Goal: Complete application form

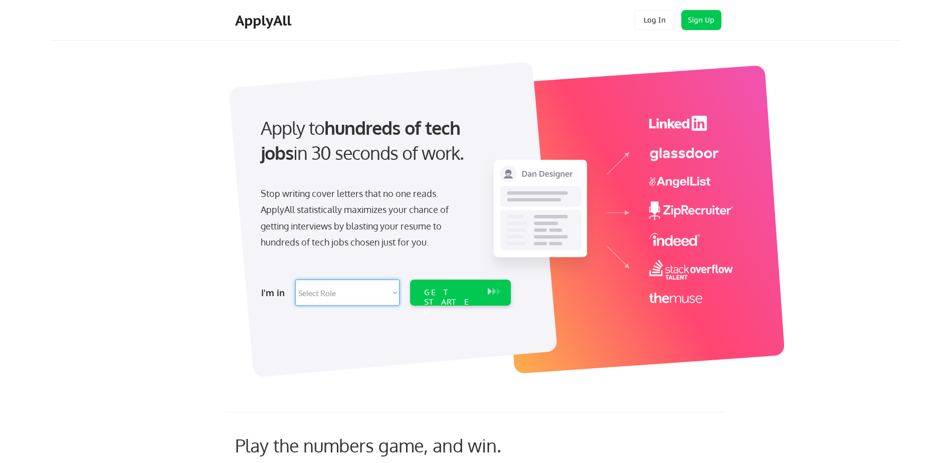
click at [353, 298] on select "Select Role Software Engineering Product Management Customer Success Sales UI/U…" at bounding box center [347, 293] width 104 height 26
select select ""data_science___analytics""
click at [295, 280] on select "Select Role Software Engineering Product Management Customer Success Sales UI/U…" at bounding box center [347, 293] width 104 height 26
select select ""data_science___analytics""
click at [449, 300] on div "GET STARTED" at bounding box center [451, 293] width 64 height 26
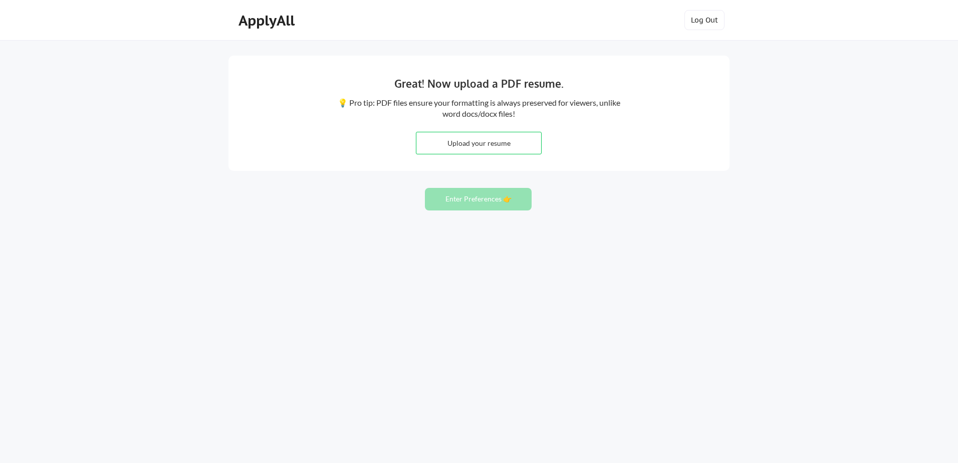
click at [687, 258] on div "Great! Now upload a PDF resume. 💡 Pro tip: PDF files ensure your formatting is …" at bounding box center [479, 231] width 958 height 463
click at [493, 138] on input "file" at bounding box center [479, 143] width 125 height 22
type input "C:\fakepath\Sannan_Data Analyst.pdf"
click at [521, 188] on button "Enter Preferences 👉" at bounding box center [478, 199] width 107 height 23
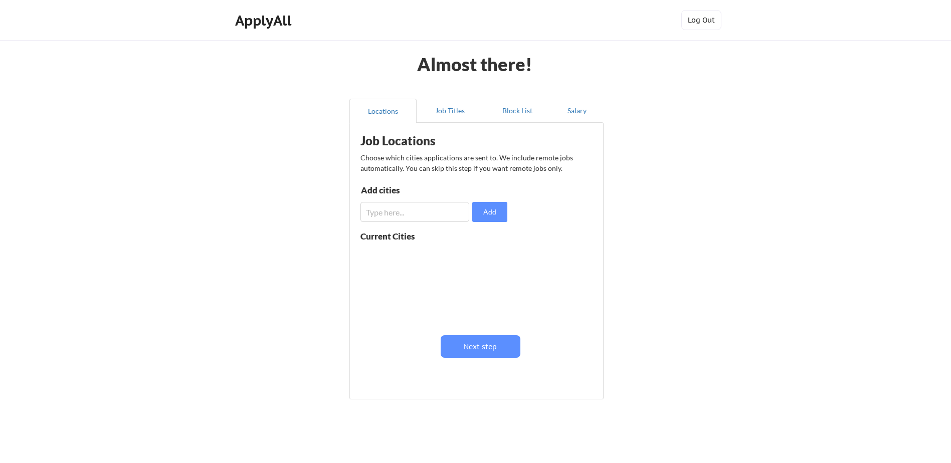
click at [444, 205] on input "input" at bounding box center [414, 212] width 109 height 20
type input "Riyadh, Jeddah, Al Khobar, Damam"
click at [497, 216] on button "Add" at bounding box center [489, 212] width 35 height 20
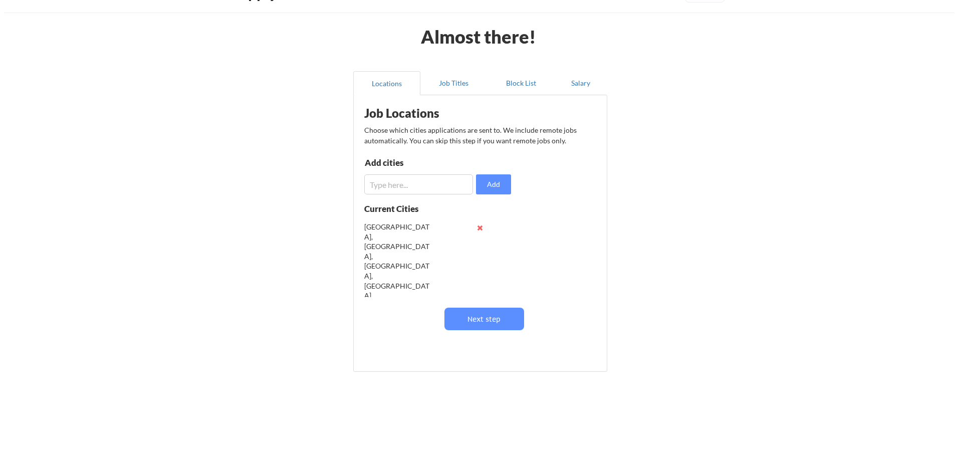
scroll to position [28, 0]
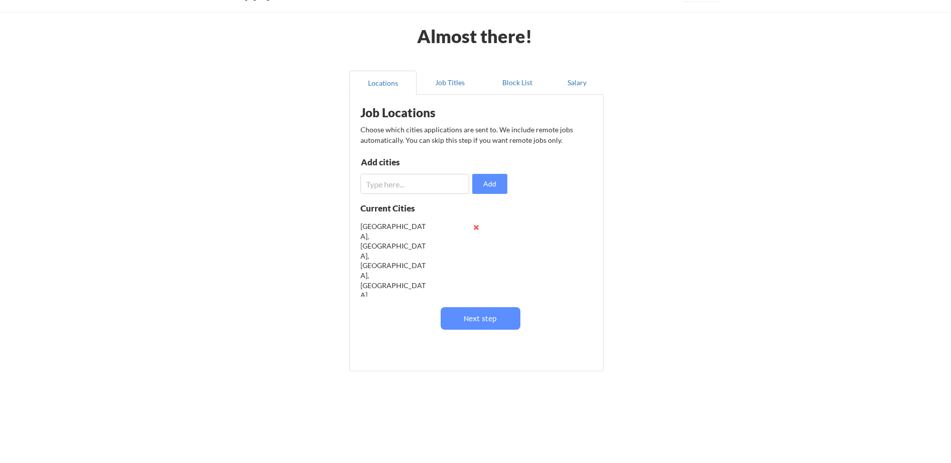
click at [422, 186] on input "input" at bounding box center [414, 184] width 109 height 20
type input "Riyadh"
click at [479, 320] on button "Next step" at bounding box center [481, 318] width 80 height 23
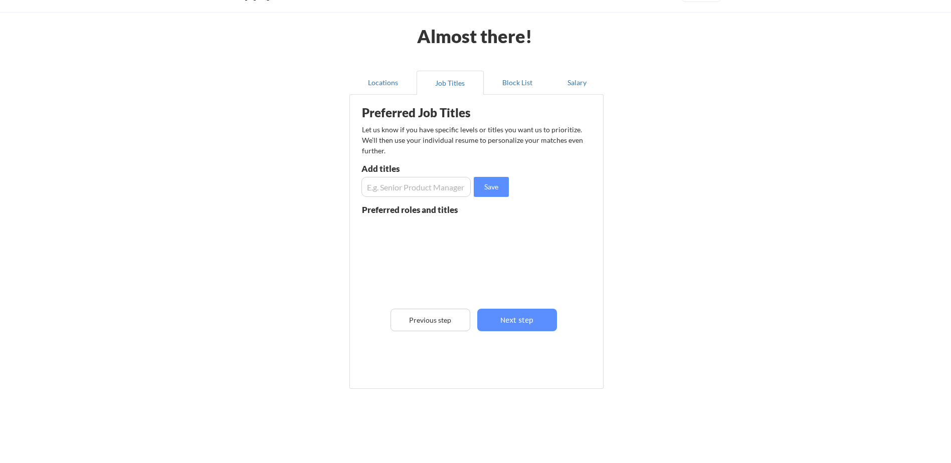
click at [418, 187] on input "input" at bounding box center [415, 187] width 109 height 20
type input "Data Analyst"
click at [521, 327] on button "Next step" at bounding box center [517, 320] width 80 height 23
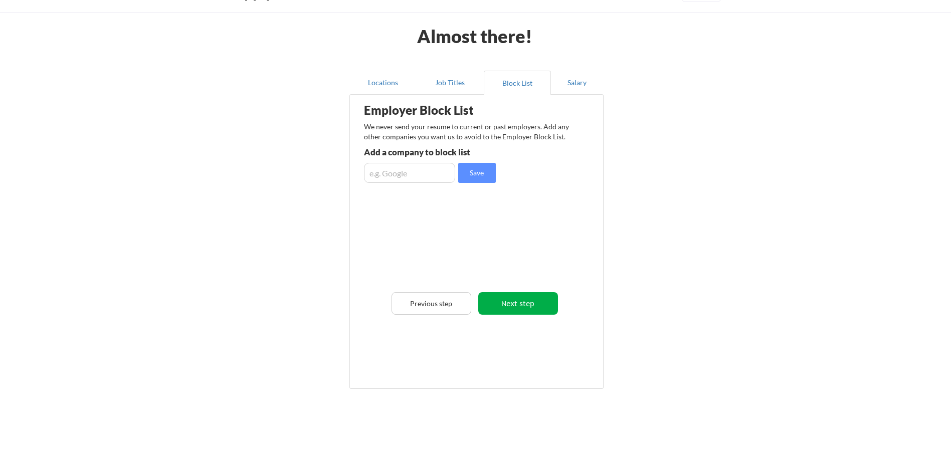
click at [520, 311] on button "Next step" at bounding box center [518, 303] width 80 height 23
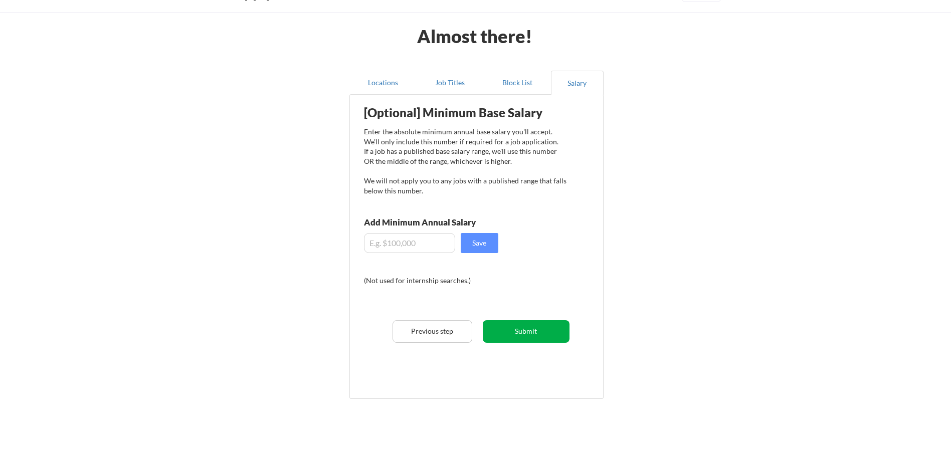
click at [536, 328] on button "Submit" at bounding box center [526, 331] width 87 height 23
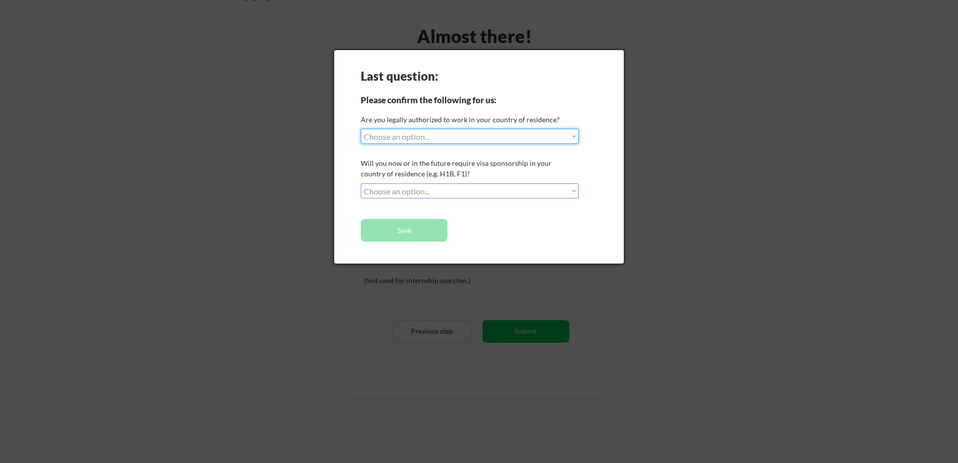
click at [485, 142] on select "Choose an option... Yes, I am a US Citizen Yes, I am a Canadian Citizen Yes, I …" at bounding box center [470, 136] width 218 height 15
click at [527, 242] on div "Last question: Please confirm the following for us: Are you legally authorized …" at bounding box center [479, 157] width 290 height 214
click at [494, 185] on select "Choose an option... No, I will not need sponsorship Yes, I will need sponsorship" at bounding box center [470, 190] width 218 height 15
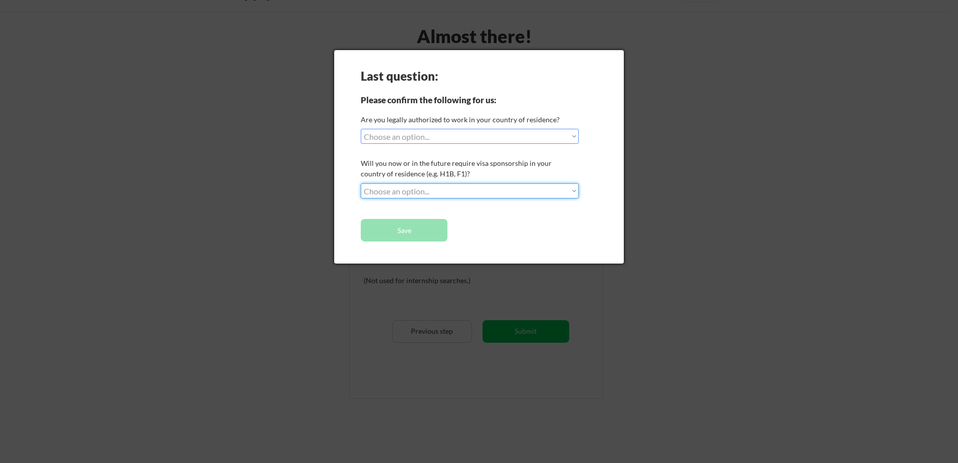
select select ""yes__i_will_need_sponsorship""
click at [361, 183] on select "Choose an option... No, I will not need sponsorship Yes, I will need sponsorship" at bounding box center [470, 190] width 218 height 15
click at [411, 233] on button "Save" at bounding box center [404, 230] width 87 height 23
click at [418, 142] on select "Choose an option... Yes, I am a US Citizen Yes, I am a Canadian Citizen Yes, I …" at bounding box center [470, 136] width 218 height 15
select select ""no__i_am_not__yet__authorized""
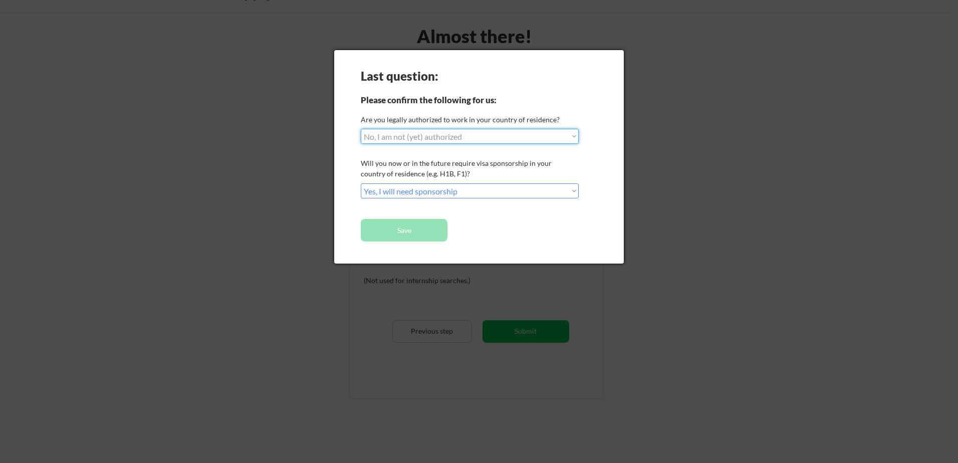
click at [361, 129] on select "Choose an option... Yes, I am a US Citizen Yes, I am a Canadian Citizen Yes, I …" at bounding box center [470, 136] width 218 height 15
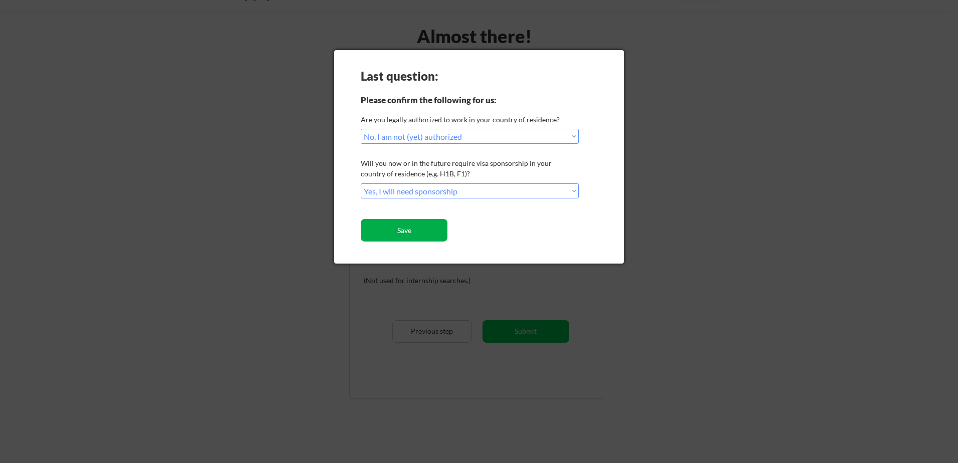
click at [395, 228] on button "Save" at bounding box center [404, 230] width 87 height 23
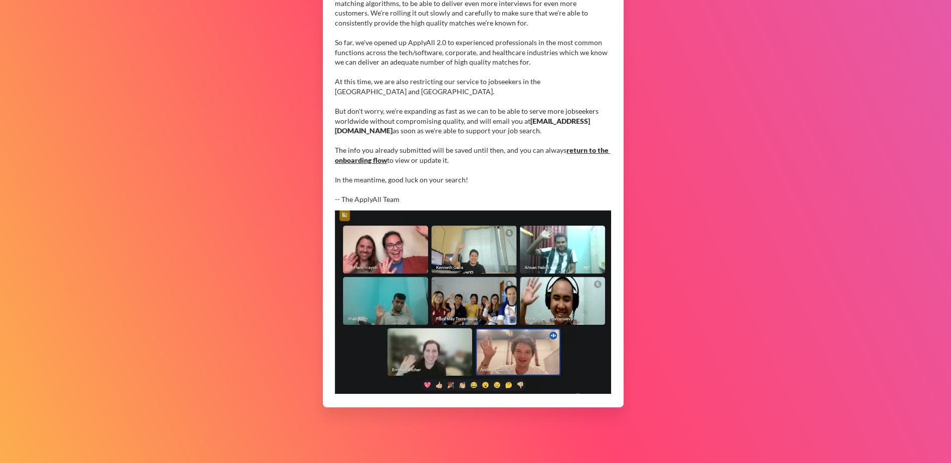
scroll to position [188, 0]
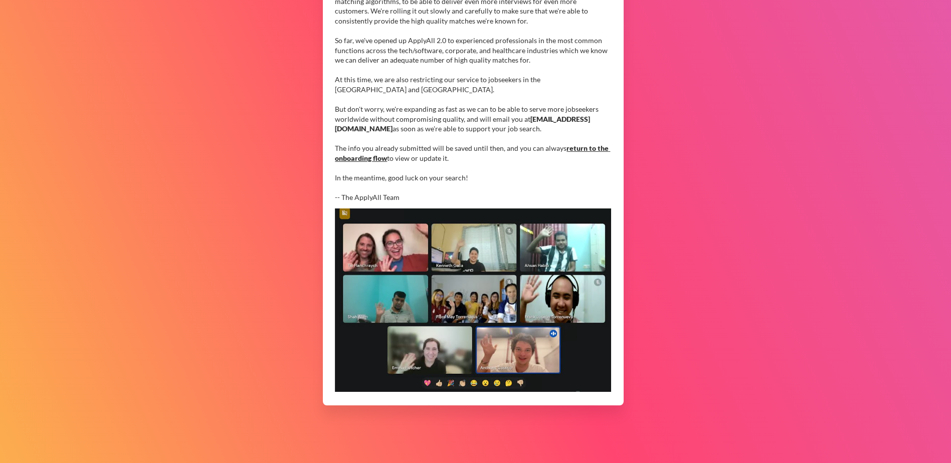
click at [365, 200] on div "You are now on the ApplyAll 2.0 waitlist, hold tight! We've learned SO much fro…" at bounding box center [473, 69] width 276 height 265
click at [467, 169] on div "You are now on the ApplyAll 2.0 waitlist, hold tight! We've learned SO much fro…" at bounding box center [473, 69] width 276 height 265
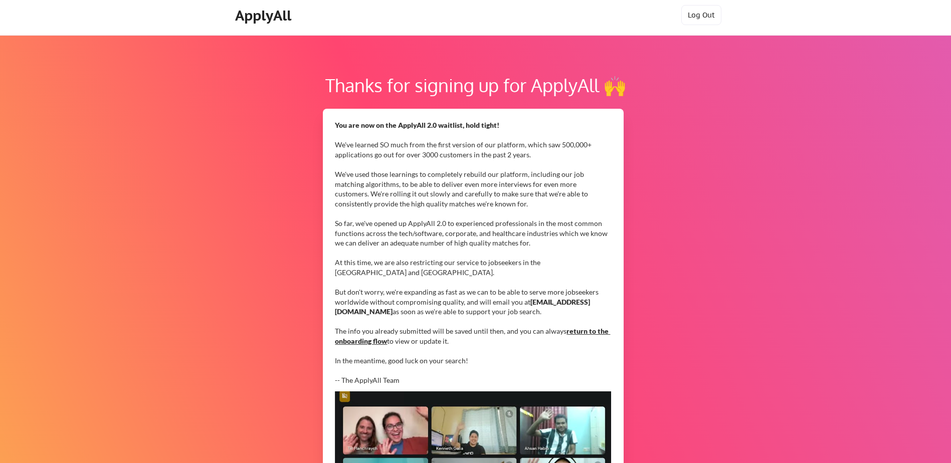
scroll to position [0, 0]
